Goal: Task Accomplishment & Management: Complete application form

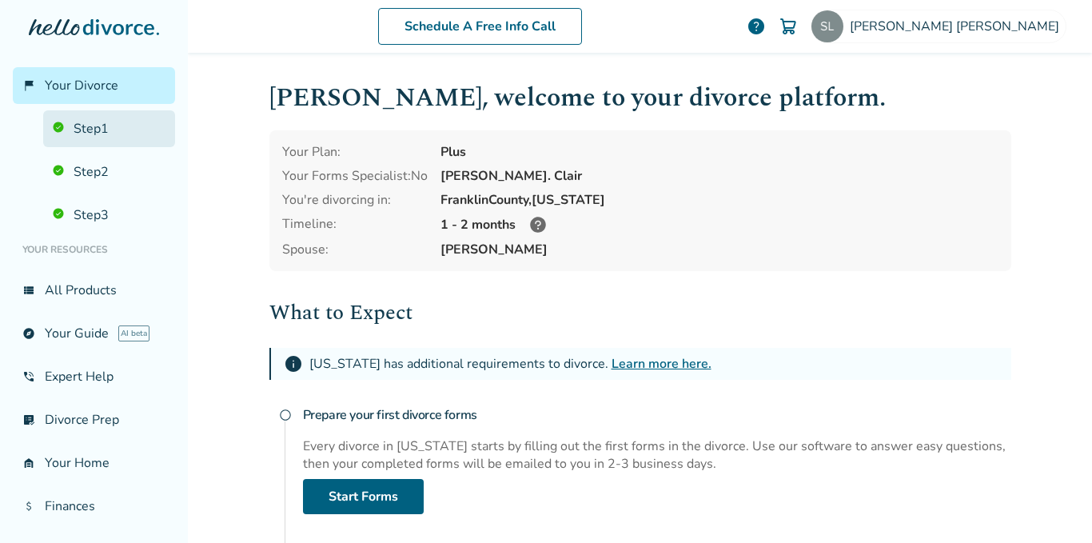
click at [117, 134] on link "Step 1" at bounding box center [109, 128] width 132 height 37
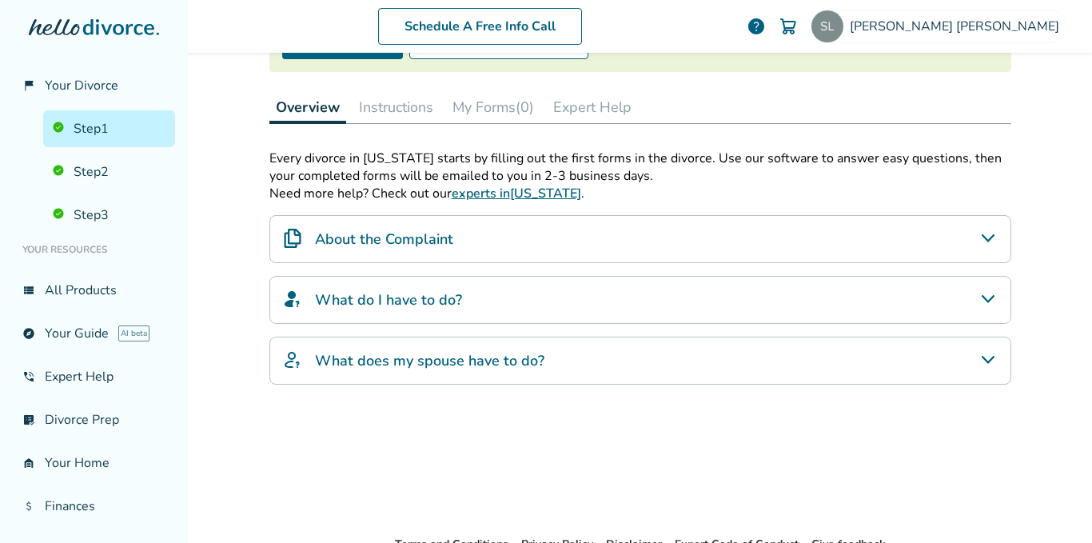
scroll to position [211, 0]
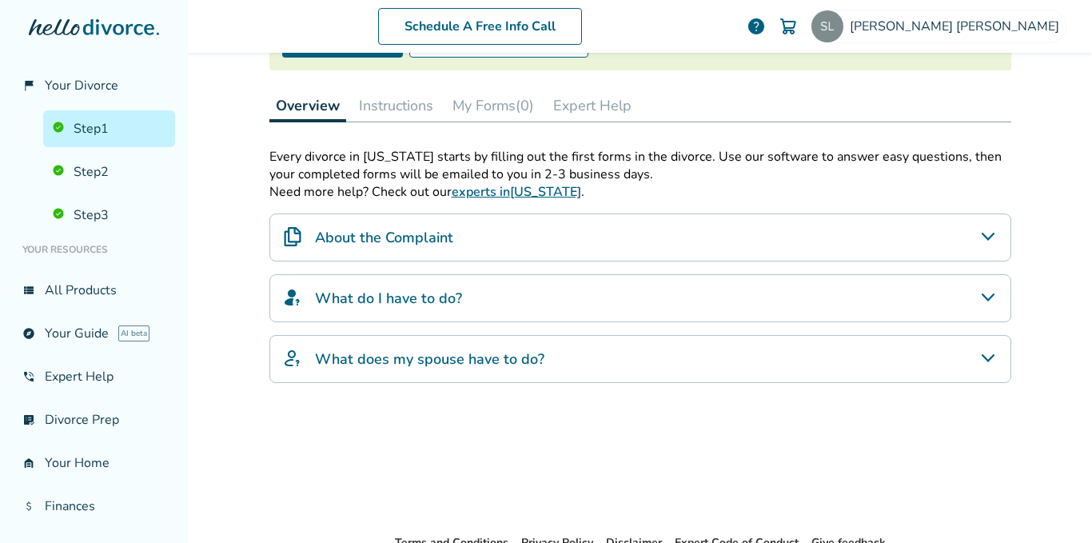
click at [979, 366] on icon "What does my spouse have to do?" at bounding box center [988, 358] width 19 height 19
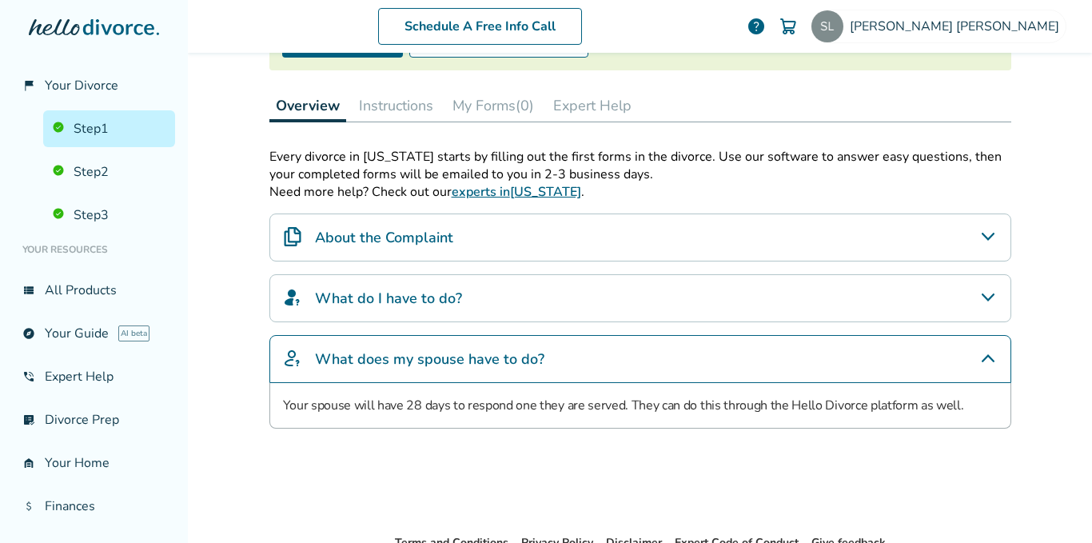
click at [983, 302] on icon "What do I have to do?" at bounding box center [988, 297] width 19 height 19
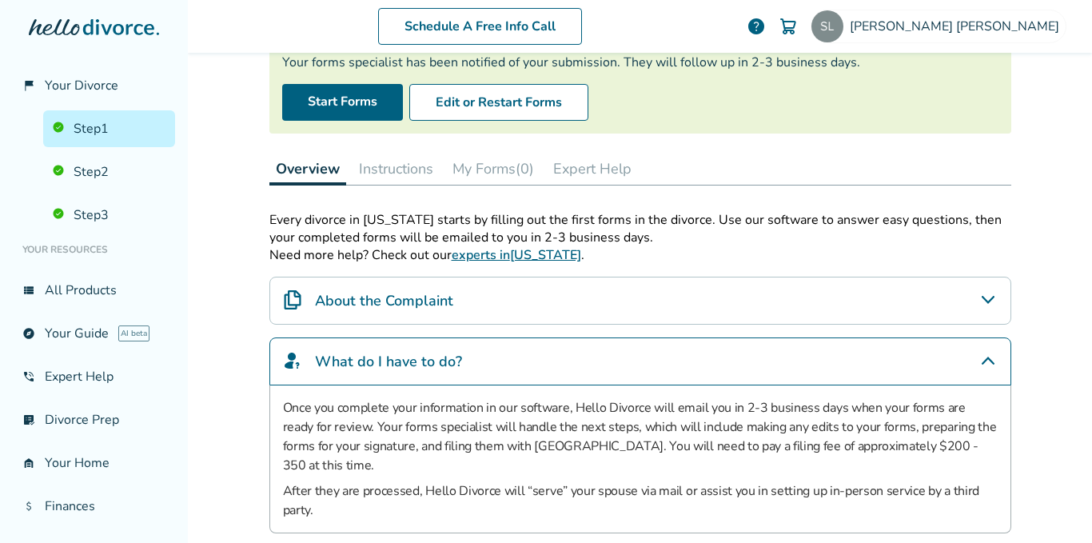
scroll to position [134, 0]
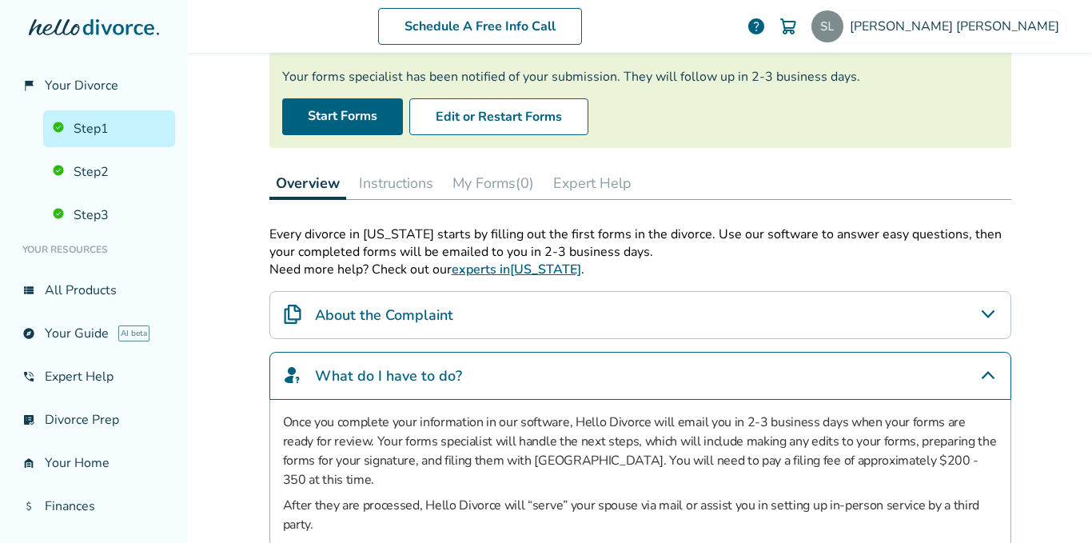
click at [981, 309] on icon "About the Complaint" at bounding box center [988, 314] width 19 height 19
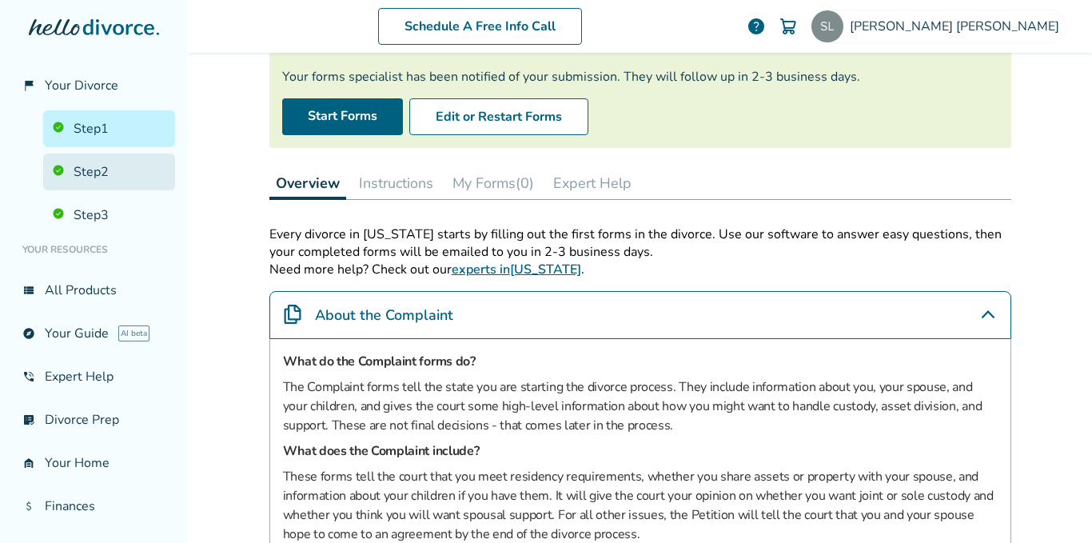
click at [94, 174] on link "Step 2" at bounding box center [109, 172] width 132 height 37
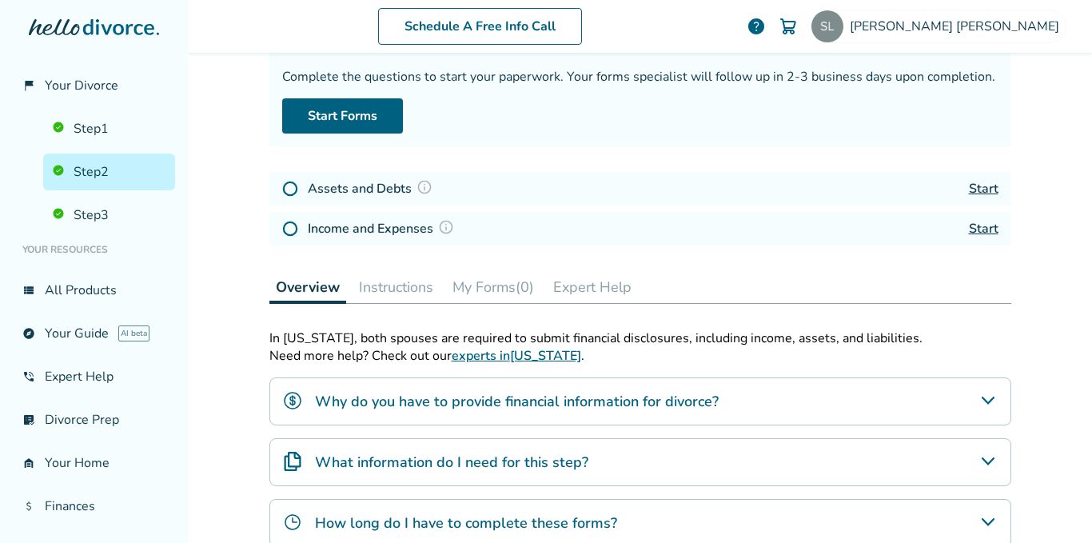
scroll to position [78, 0]
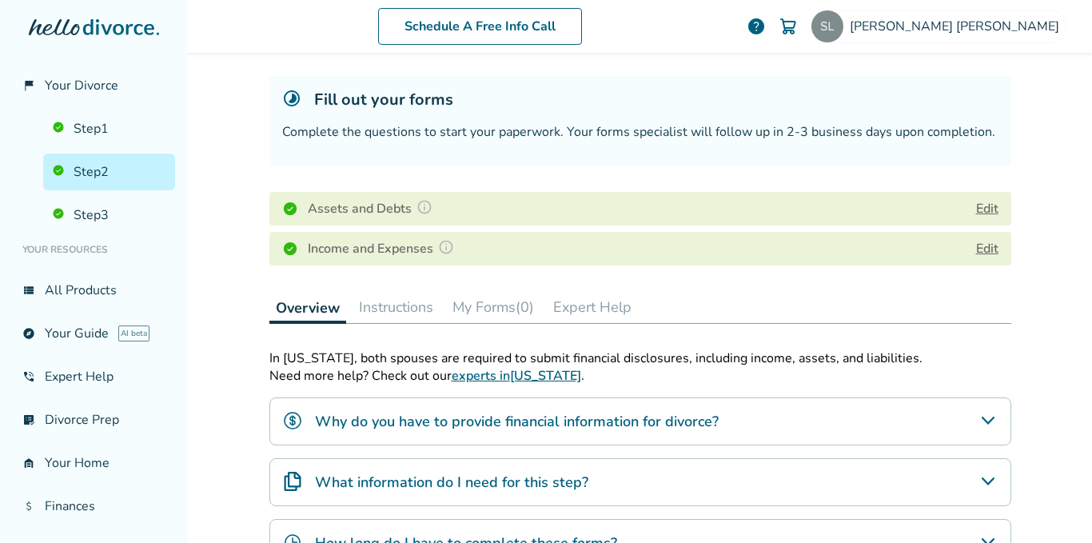
click at [497, 302] on button "My Forms (0)" at bounding box center [493, 307] width 94 height 32
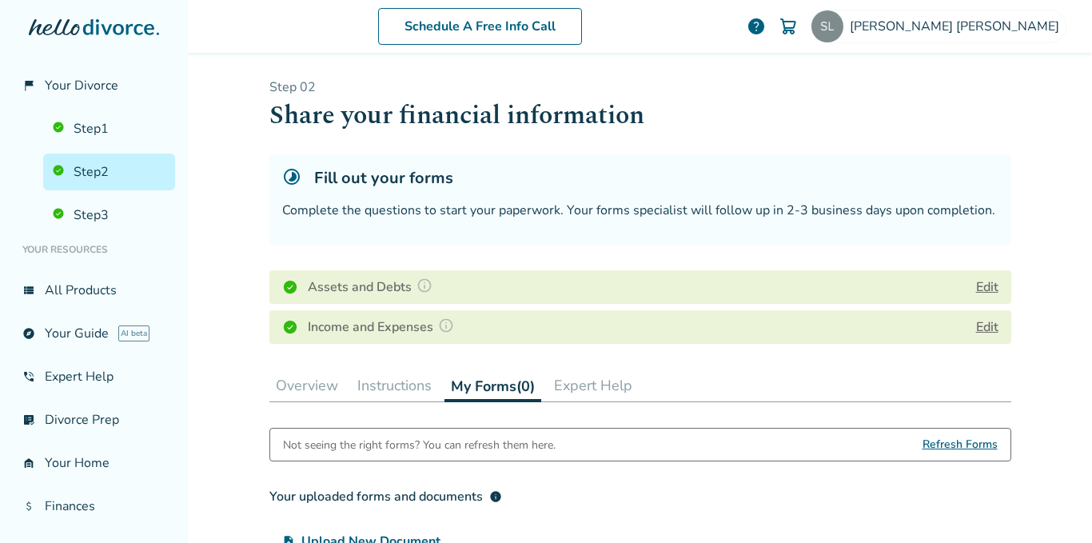
click at [949, 440] on span "Refresh Forms" at bounding box center [960, 445] width 75 height 32
click at [844, 20] on img at bounding box center [828, 26] width 32 height 32
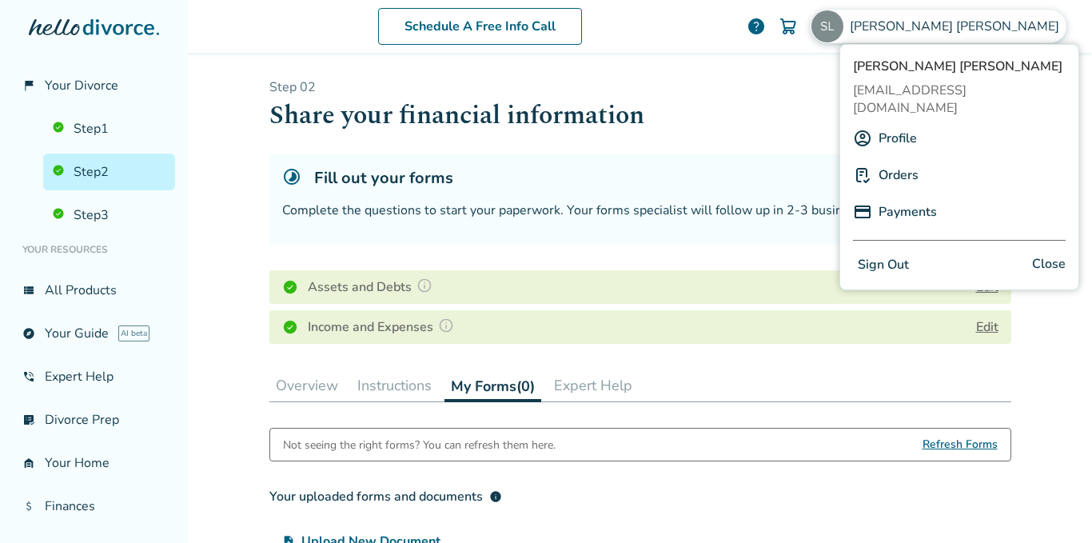
click at [913, 124] on link "Profile" at bounding box center [898, 138] width 38 height 30
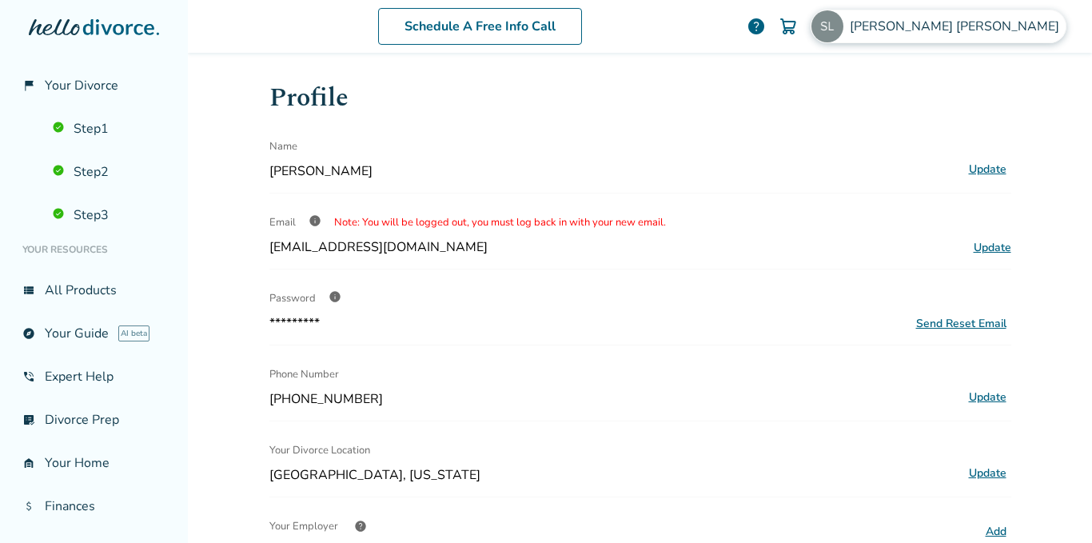
click at [1007, 31] on span "[PERSON_NAME]" at bounding box center [958, 27] width 216 height 18
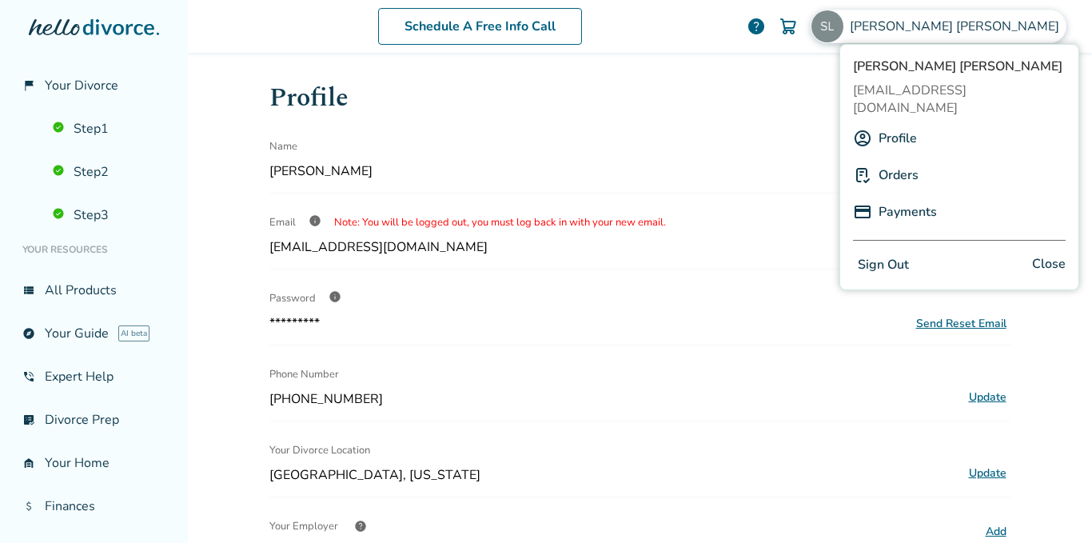
click at [904, 165] on link "Orders" at bounding box center [899, 175] width 40 height 30
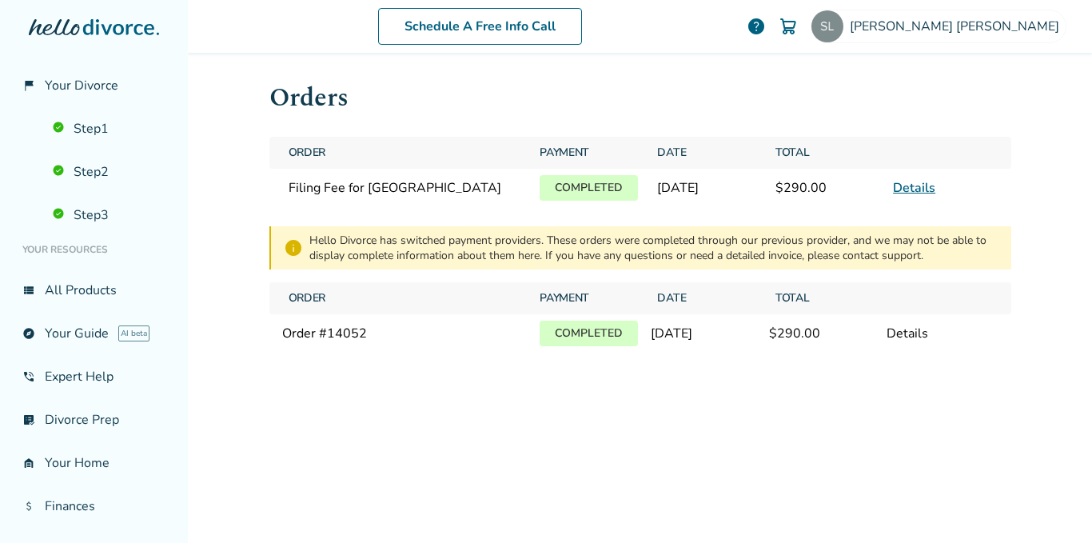
click at [912, 181] on link "Details" at bounding box center [914, 188] width 42 height 18
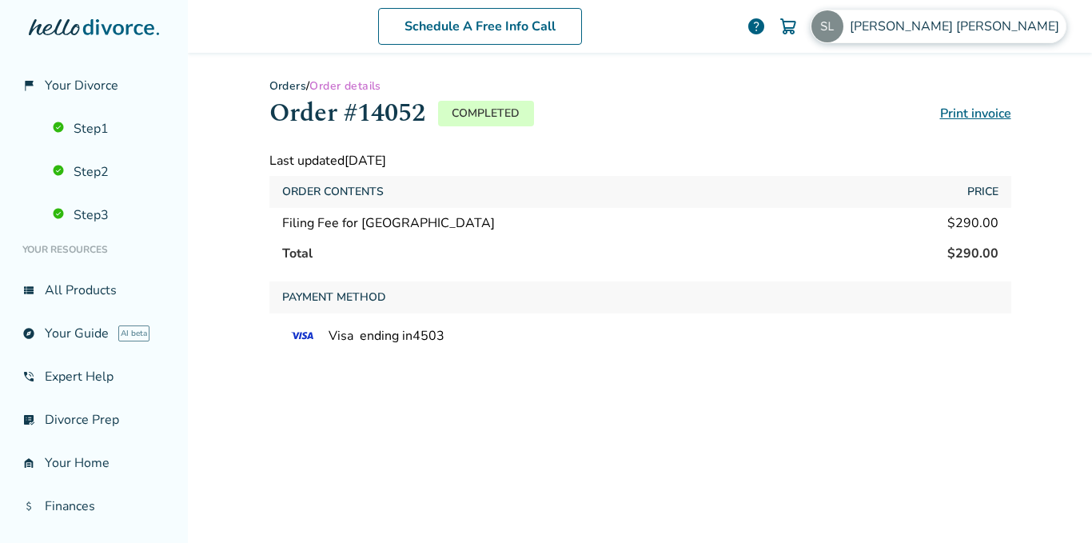
click at [1010, 30] on span "[PERSON_NAME]" at bounding box center [958, 27] width 216 height 18
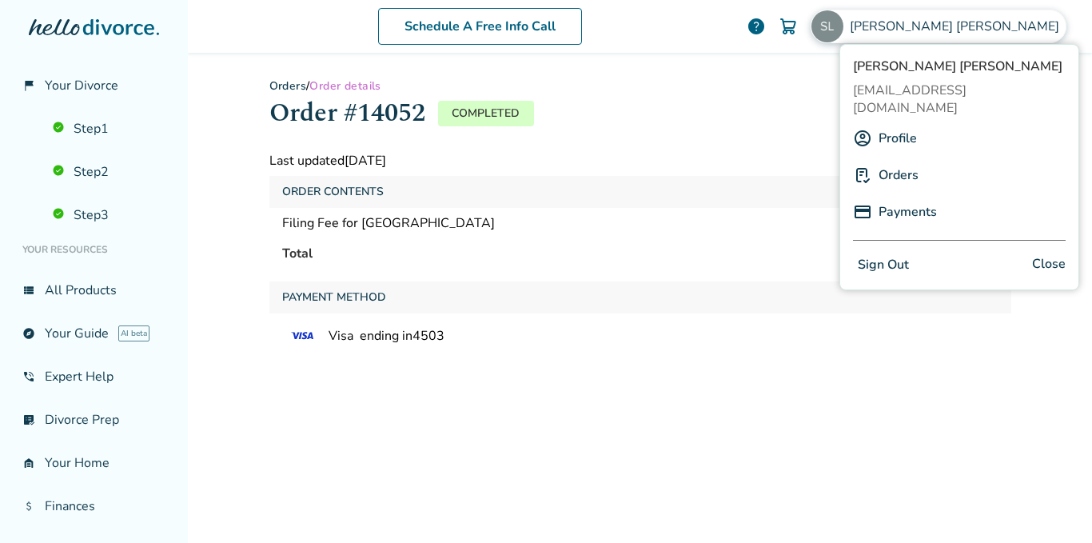
click at [915, 197] on link "Payments" at bounding box center [908, 212] width 58 height 30
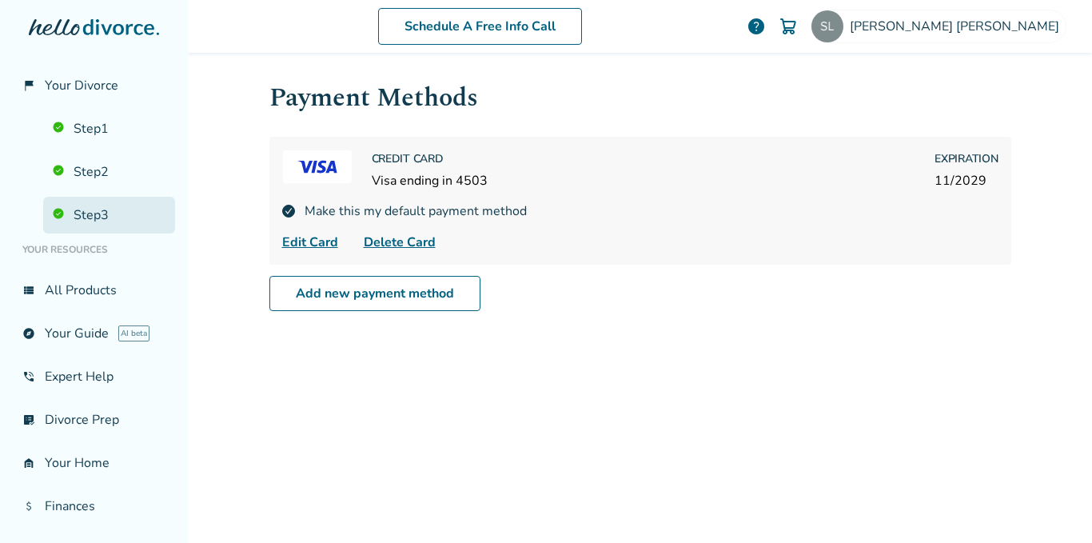
click at [102, 213] on link "Step 3" at bounding box center [109, 215] width 132 height 37
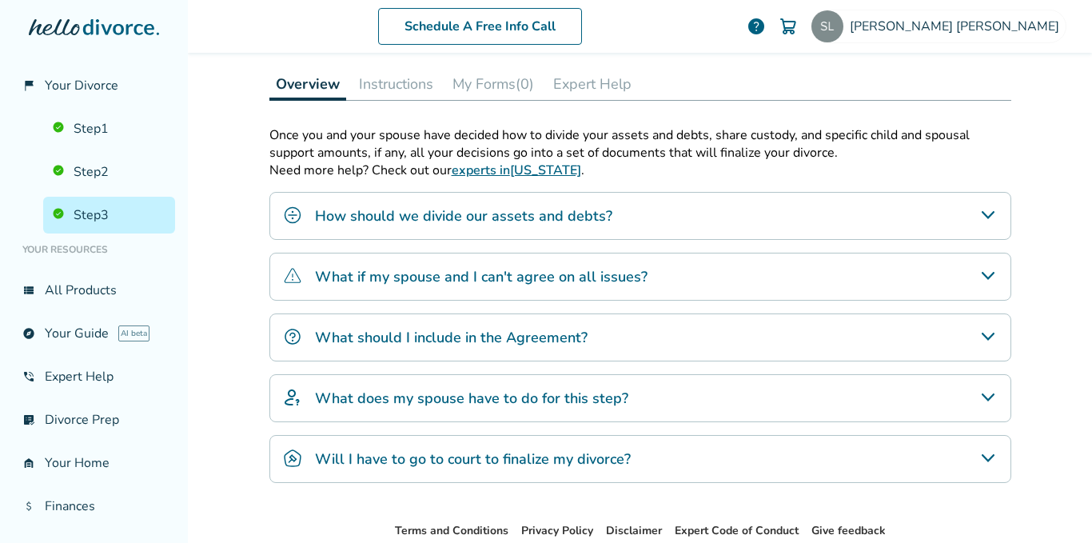
scroll to position [4, 0]
